Goal: Find specific page/section: Find specific page/section

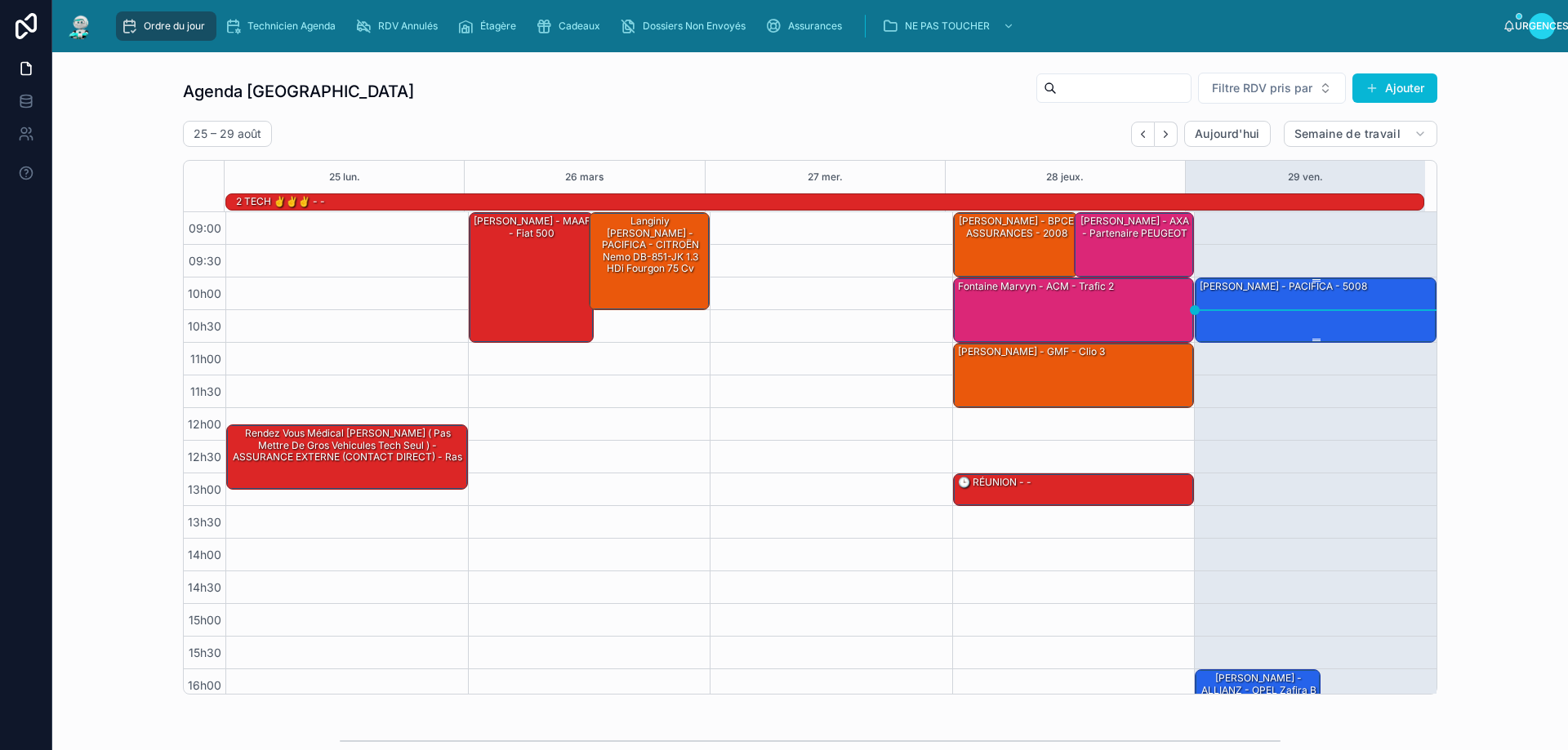
click at [1321, 309] on div "[PERSON_NAME] - PACIFICA - 5008" at bounding box center [1316, 309] width 236 height 62
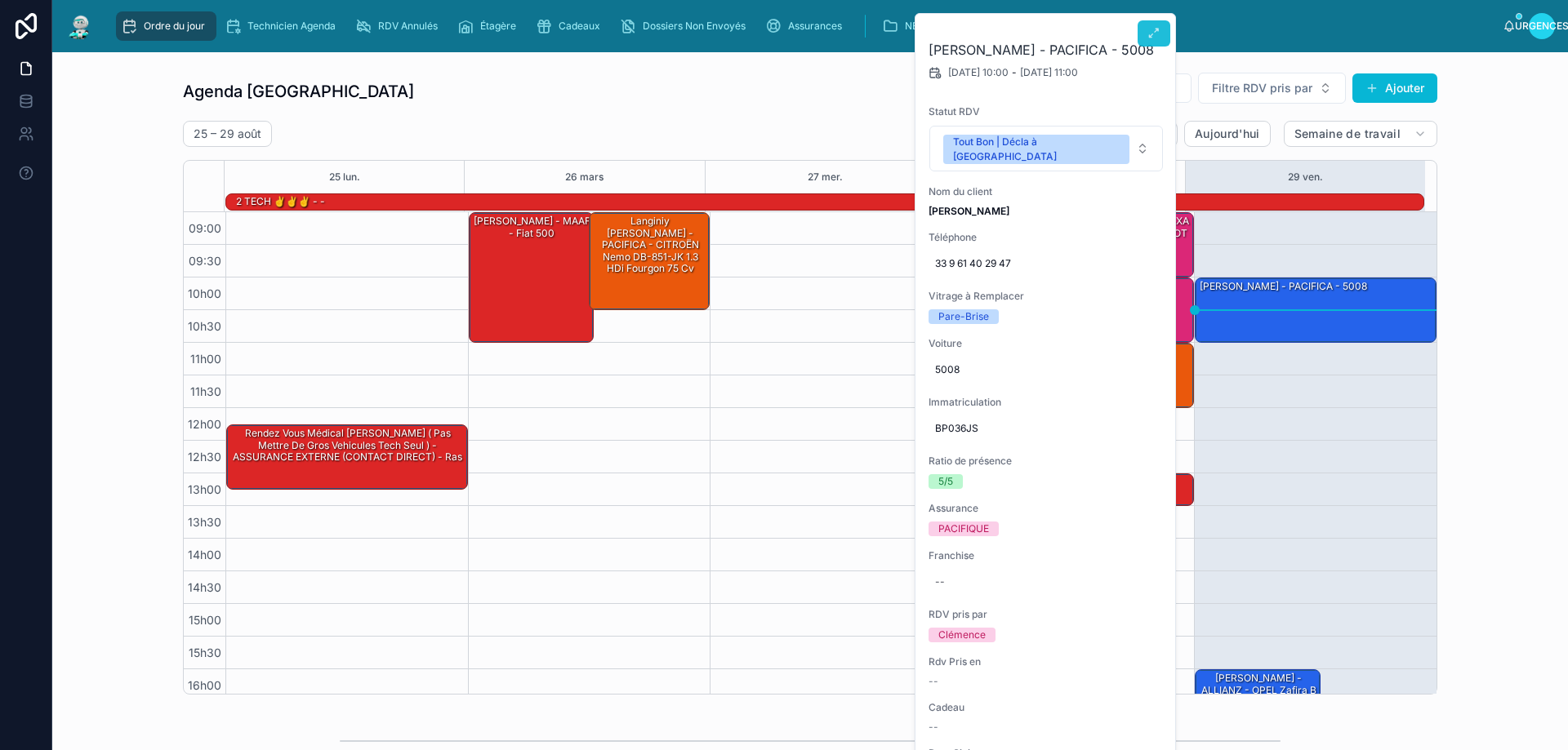
click at [1152, 38] on icon at bounding box center [1154, 33] width 13 height 13
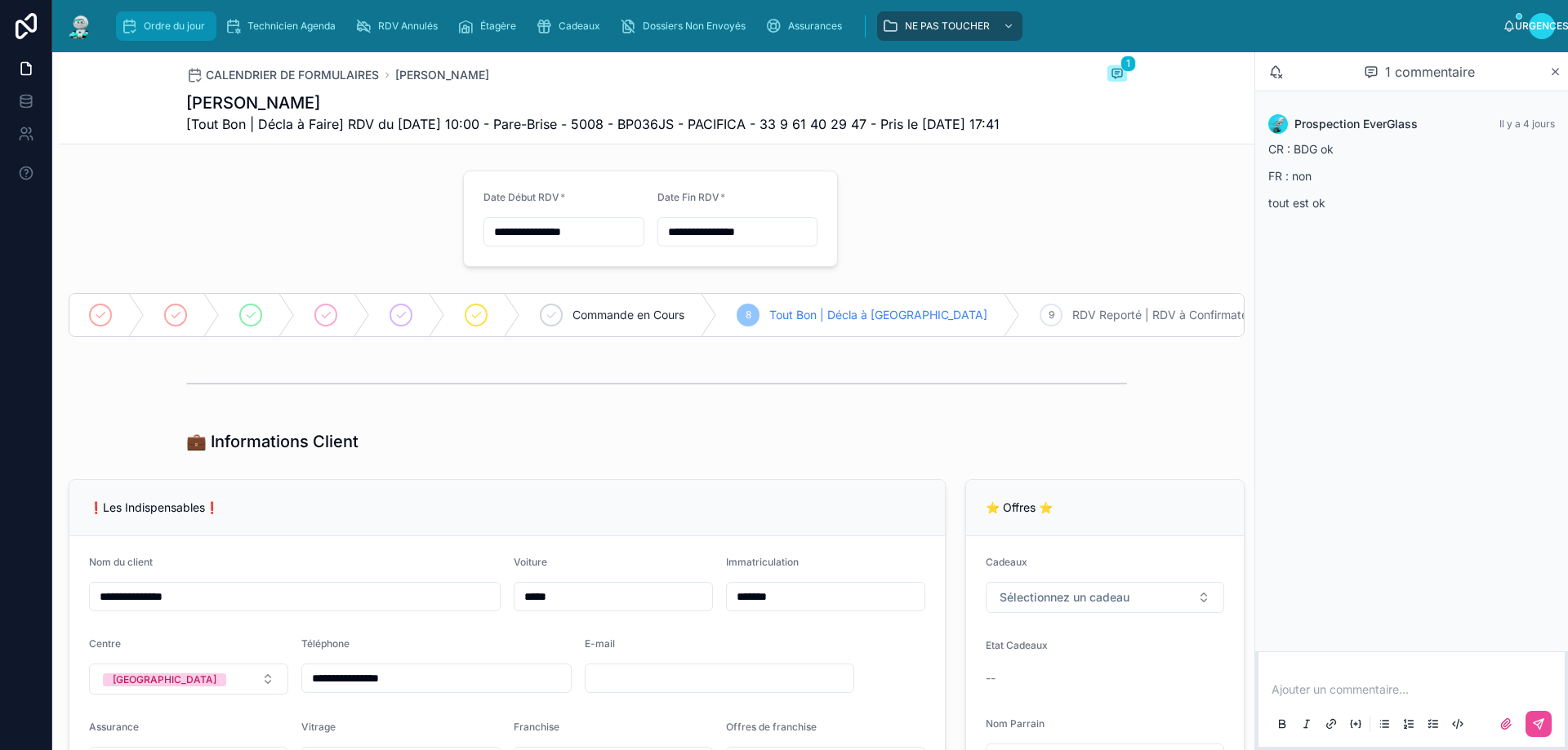
click at [176, 22] on font "Ordre du jour" at bounding box center [174, 25] width 61 height 13
